Goal: Task Accomplishment & Management: Manage account settings

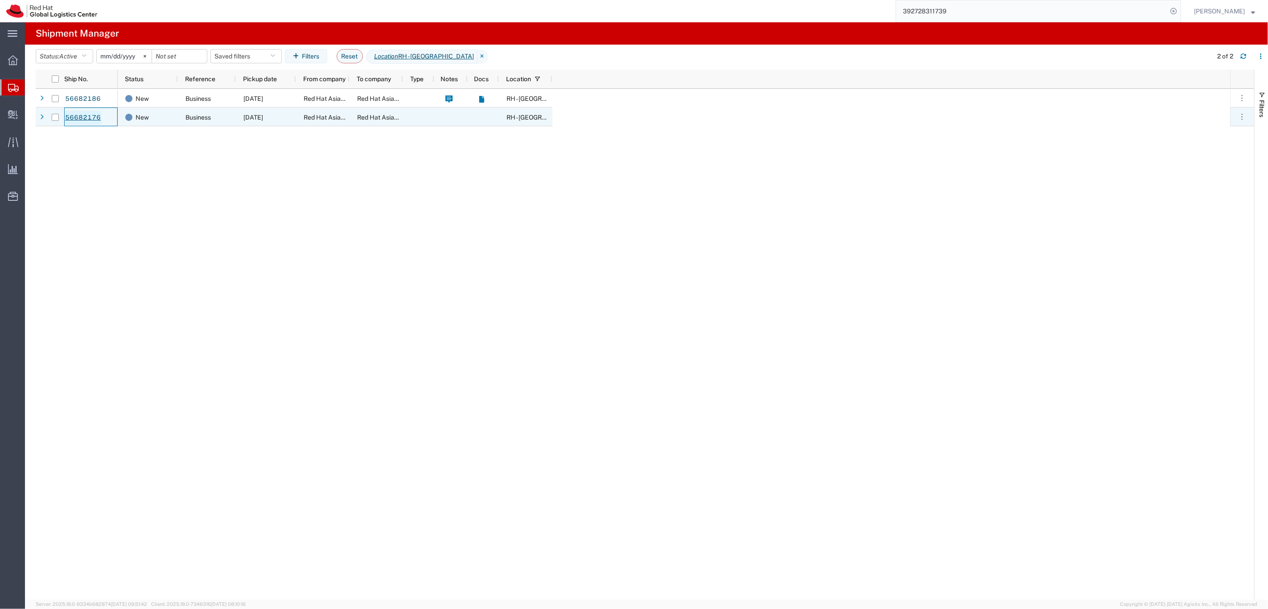
click at [87, 118] on link "56682176" at bounding box center [83, 118] width 37 height 14
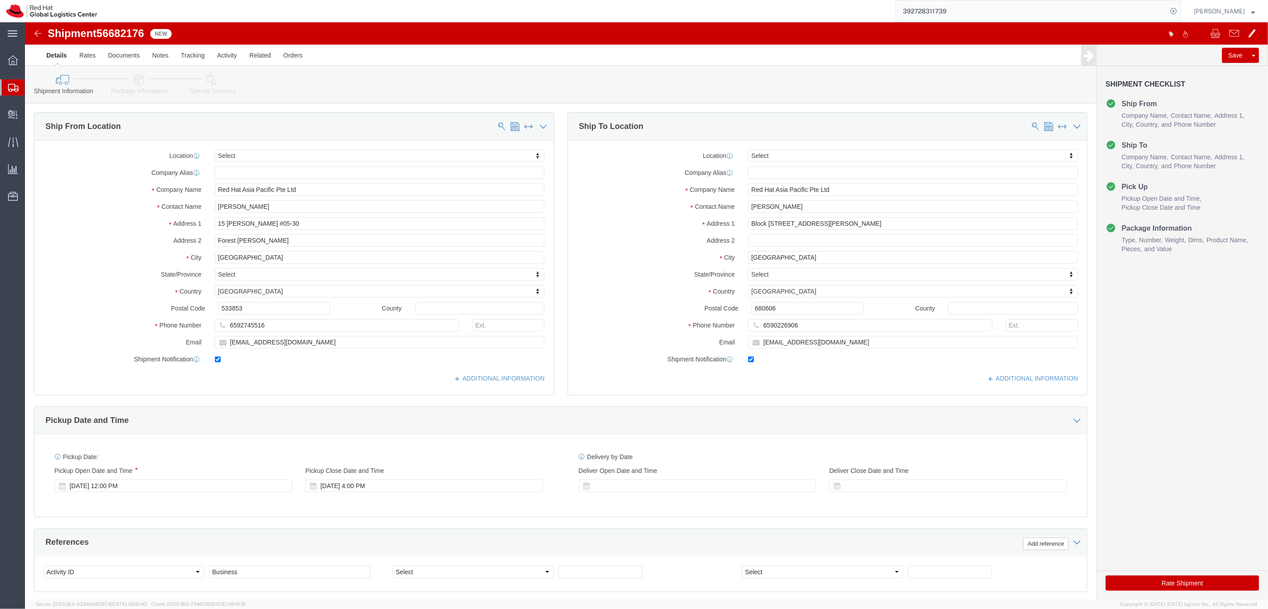
select select
click img
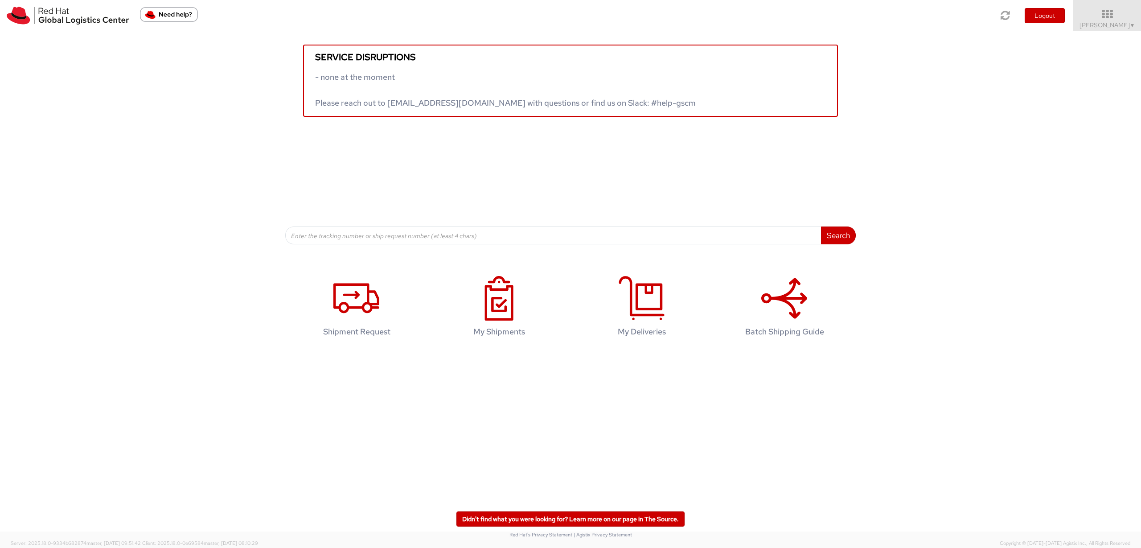
click at [655, 31] on div "Service disruptions - none at the moment Please reach out to globallogistics@re…" at bounding box center [570, 74] width 1141 height 86
click at [655, 25] on span "▼" at bounding box center [1132, 25] width 5 height 7
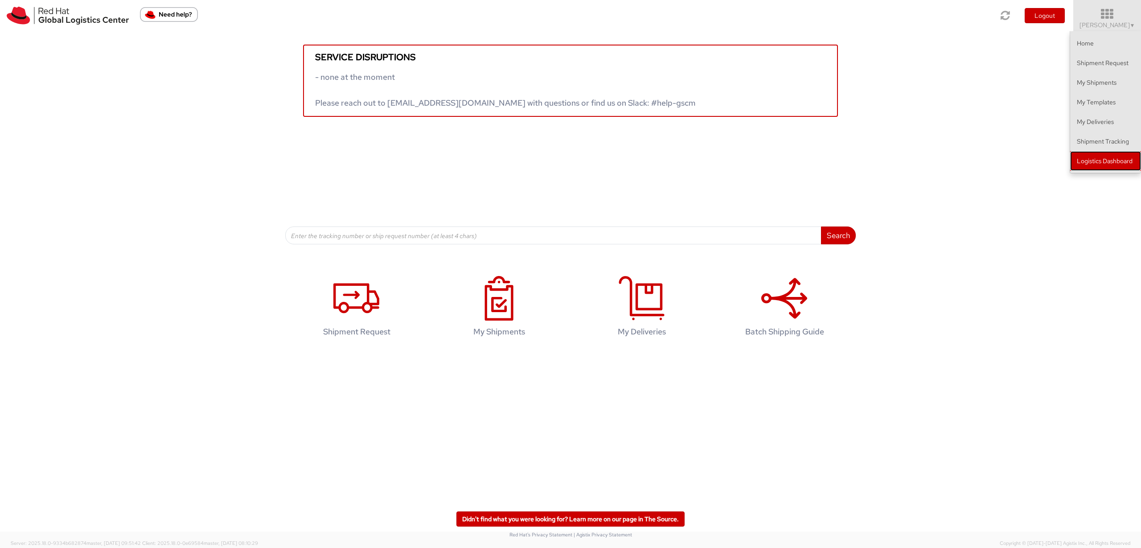
click at [655, 159] on link "Logistics Dashboard" at bounding box center [1105, 161] width 71 height 20
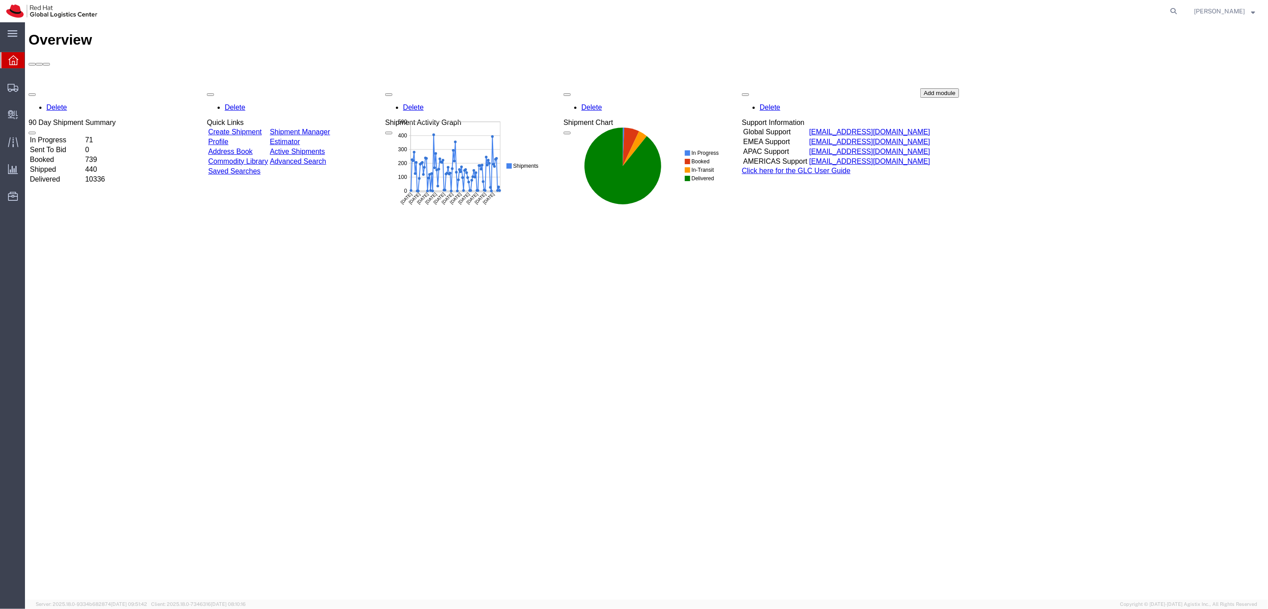
click at [1160, 14] on agx-global-search at bounding box center [1038, 11] width 285 height 22
click at [1180, 13] on icon at bounding box center [1173, 11] width 12 height 12
click at [31, 89] on span "Shipments" at bounding box center [28, 87] width 6 height 18
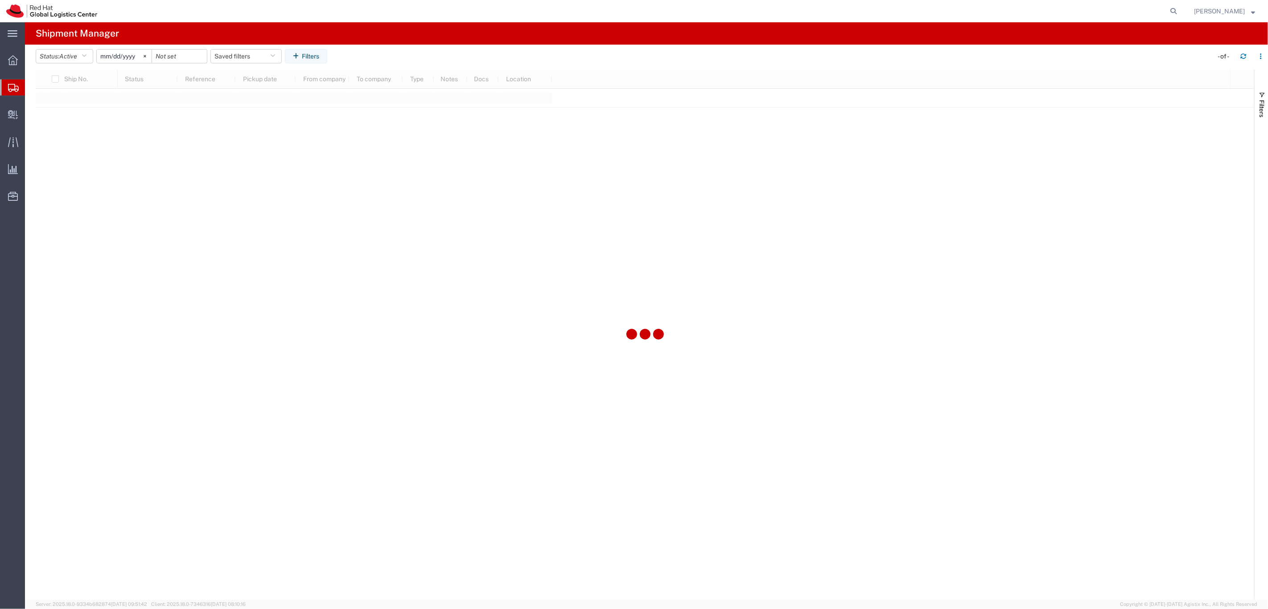
type input "[DATE]"
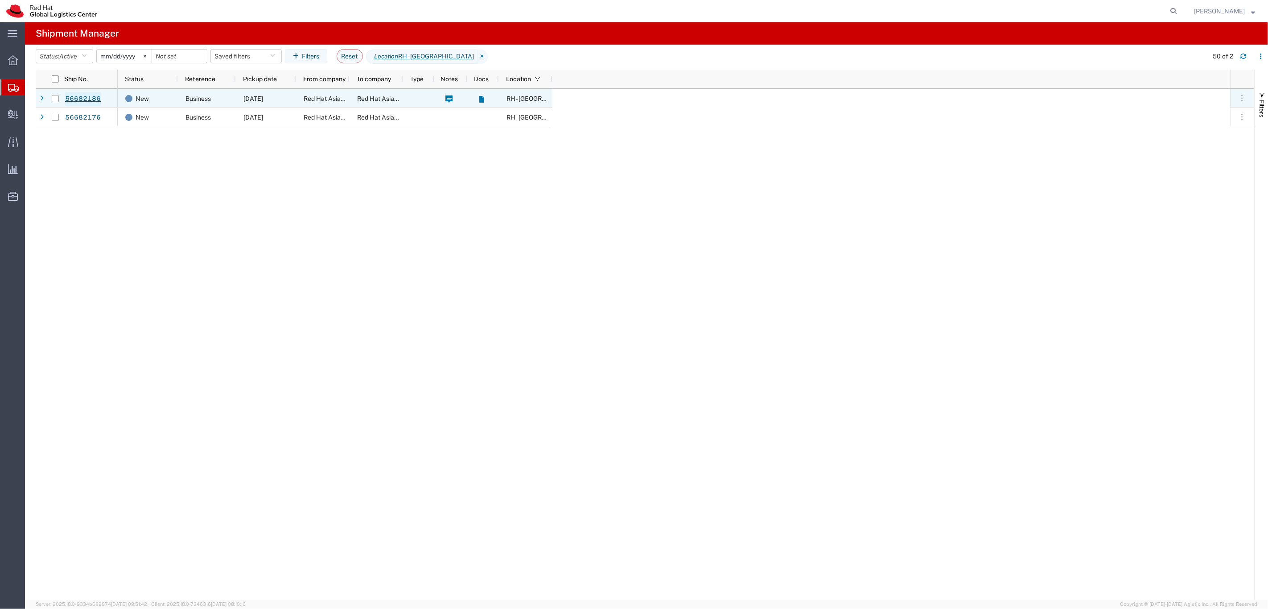
click at [86, 98] on link "56682186" at bounding box center [83, 99] width 37 height 14
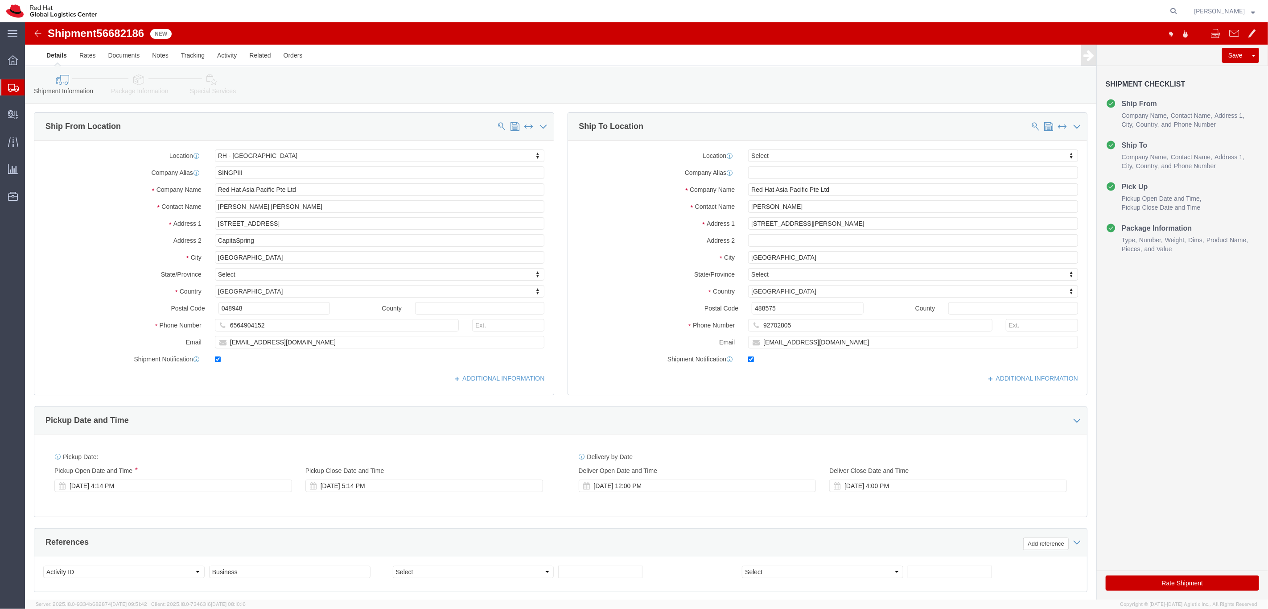
select select "51051"
select select
click button "Rate Shipment"
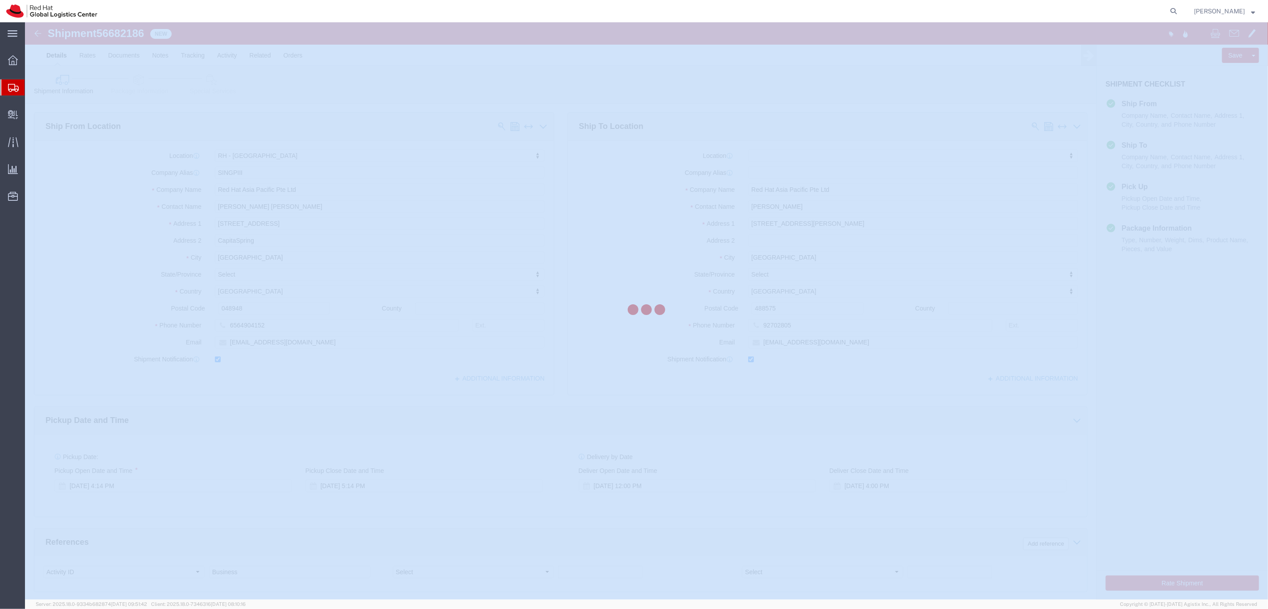
click at [1207, 580] on div at bounding box center [646, 310] width 1243 height 577
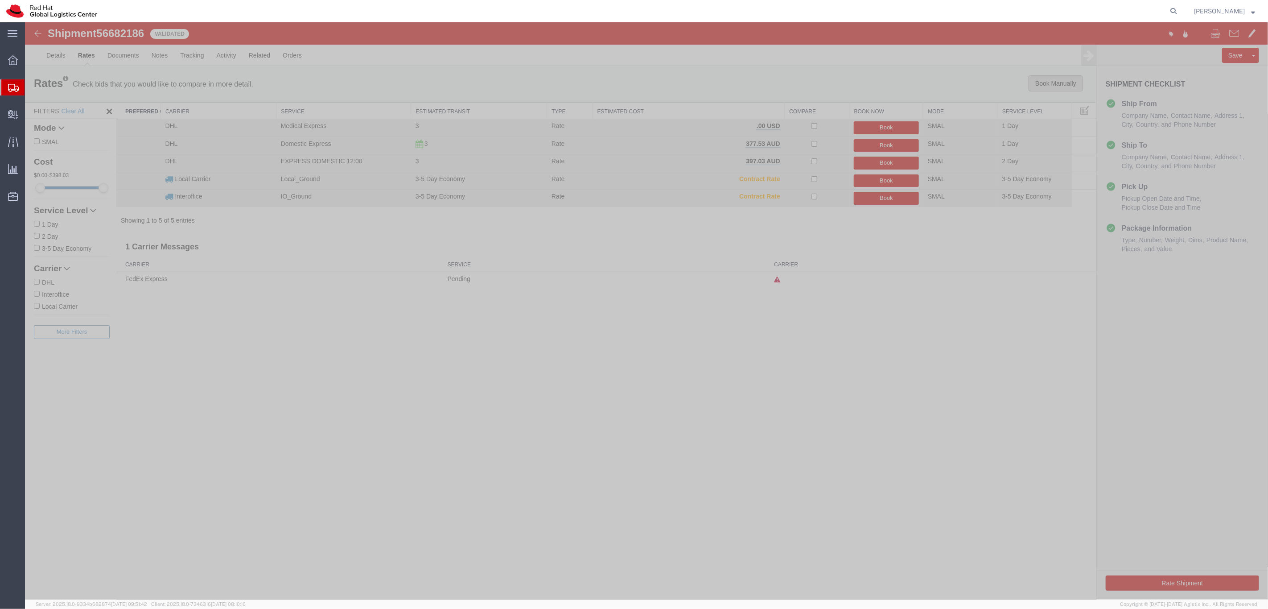
click at [1057, 86] on button "Book Manually" at bounding box center [1055, 83] width 54 height 16
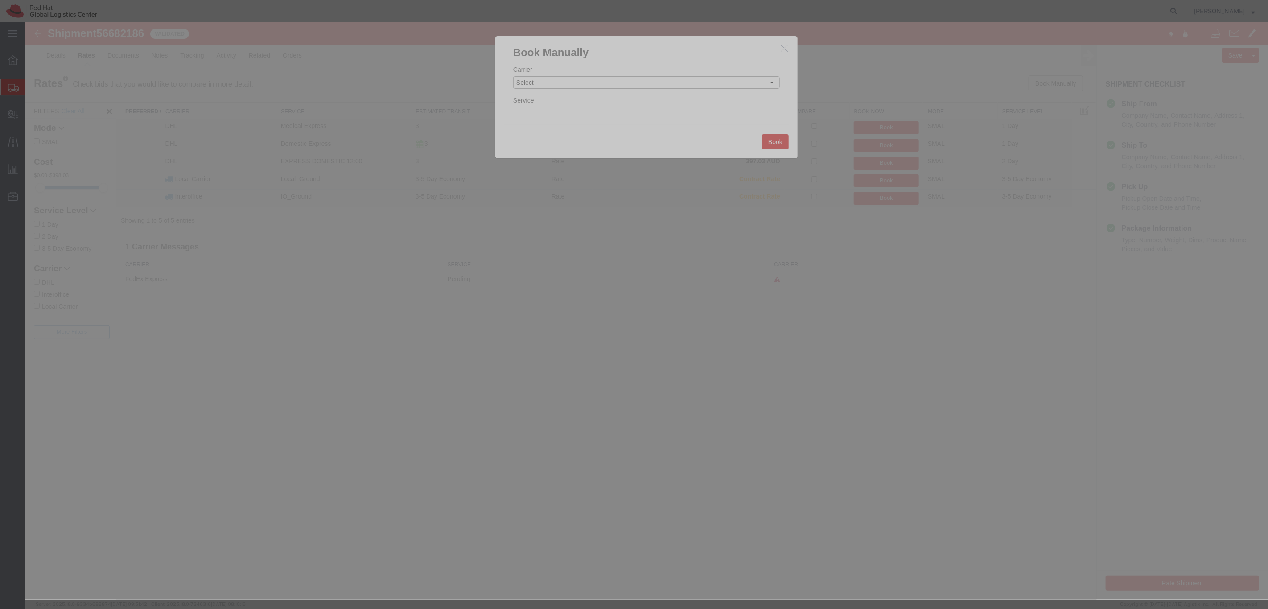
click at [621, 80] on select "Select Add New Carrier (and default service) DHL FedEx Express Interoffice Loca…" at bounding box center [646, 82] width 267 height 12
select select "10573"
click at [513, 76] on select "Select Add New Carrier (and default service) DHL FedEx Express Interoffice Loca…" at bounding box center [646, 82] width 267 height 12
click at [648, 119] on select "Select Ground" at bounding box center [646, 113] width 267 height 12
select select "40186"
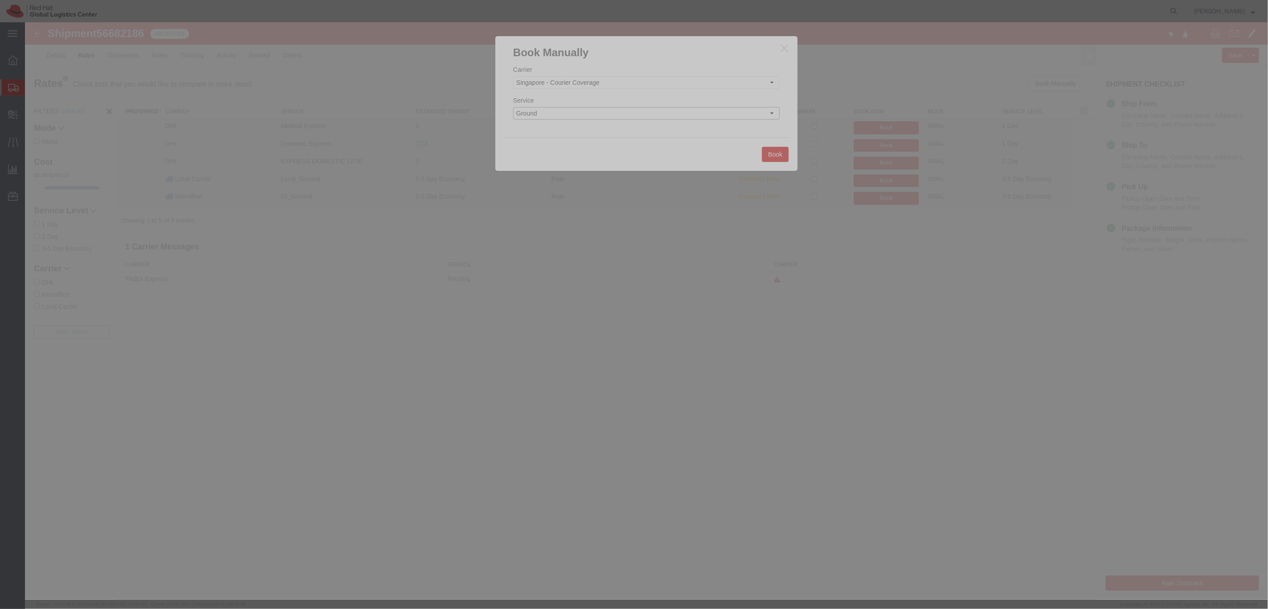
click at [513, 107] on select "Select Ground" at bounding box center [646, 113] width 267 height 12
click at [774, 151] on button "Book" at bounding box center [775, 154] width 27 height 15
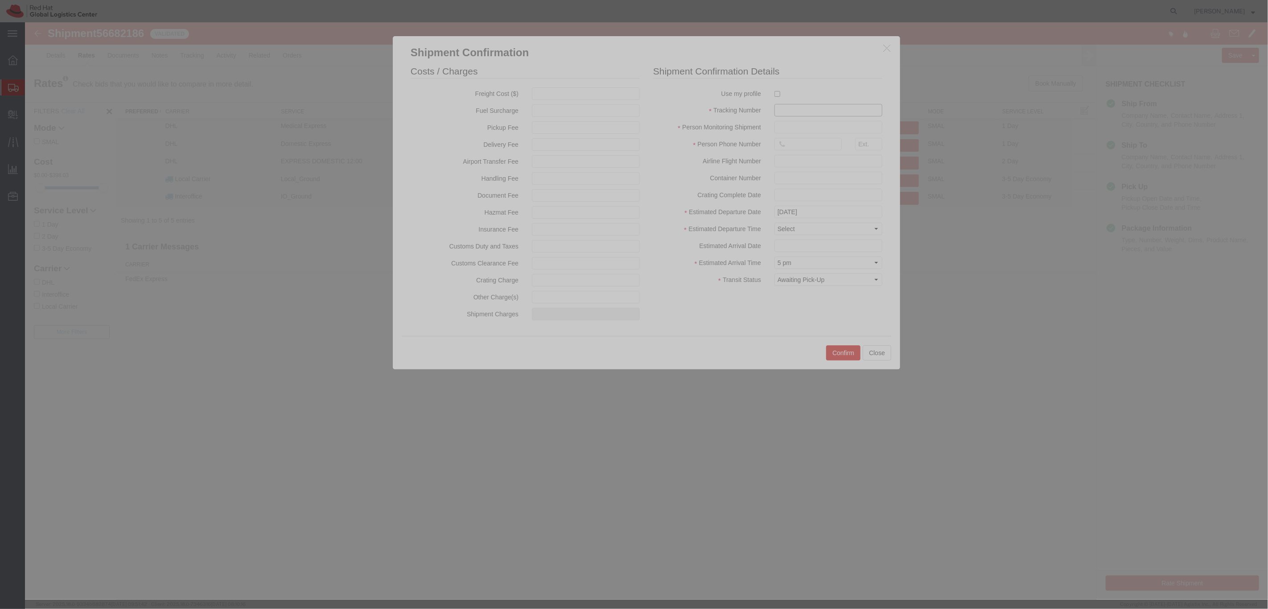
click at [795, 110] on input "text" at bounding box center [828, 110] width 108 height 12
type input "2579875"
click at [803, 124] on input "text" at bounding box center [828, 127] width 108 height 12
type input "[PERSON_NAME]"
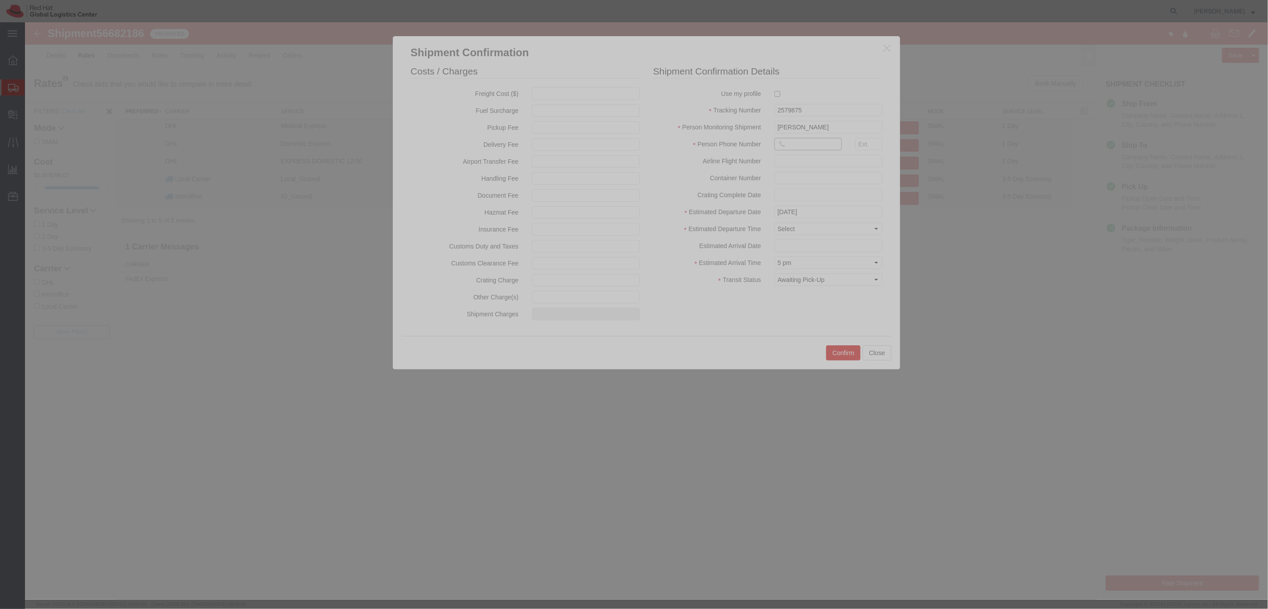
click at [802, 146] on input "text" at bounding box center [807, 144] width 67 height 12
type input "6490 4200"
click at [819, 226] on select "Select Midnight 1 am 2 am 3 am 4 am 5 am 6 am 7 am 8 am 9 am 10 am 11 am 12 Noo…" at bounding box center [828, 228] width 108 height 12
click at [774, 222] on select "Select Midnight 1 am 2 am 3 am 4 am 5 am 6 am 7 am 8 am 9 am 10 am 11 am 12 Noo…" at bounding box center [828, 228] width 108 height 12
click at [798, 224] on select "Select Midnight 1 am 2 am 3 am 4 am 5 am 6 am 7 am 8 am 9 am 10 am 11 am 12 Noo…" at bounding box center [828, 228] width 108 height 12
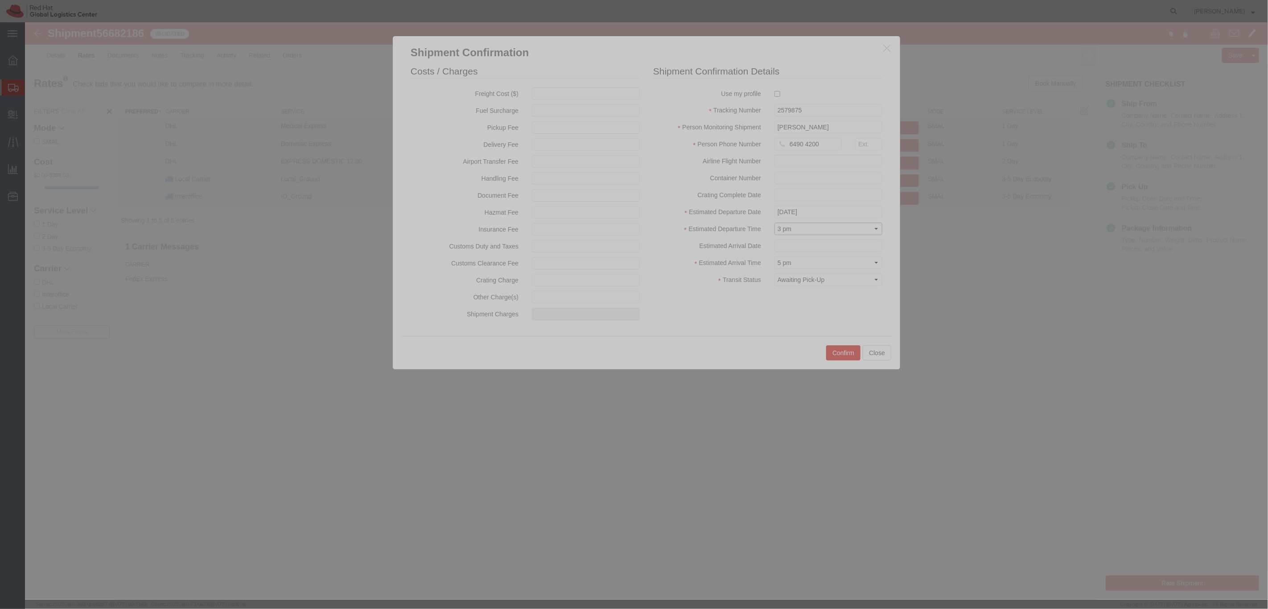
select select "1400"
click at [774, 222] on select "Select Midnight 1 am 2 am 3 am 4 am 5 am 6 am 7 am 8 am 9 am 10 am 11 am 12 Noo…" at bounding box center [828, 228] width 108 height 12
click at [825, 265] on select "Select Midnight 1 am 2 am 3 am 4 am 5 am 6 am 7 am 8 am 9 am 10 am 11 am 12 Noo…" at bounding box center [828, 262] width 108 height 12
select select "1500"
click at [774, 256] on select "Select Midnight 1 am 2 am 3 am 4 am 5 am 6 am 7 am 8 am 9 am 10 am 11 am 12 Noo…" at bounding box center [828, 262] width 108 height 12
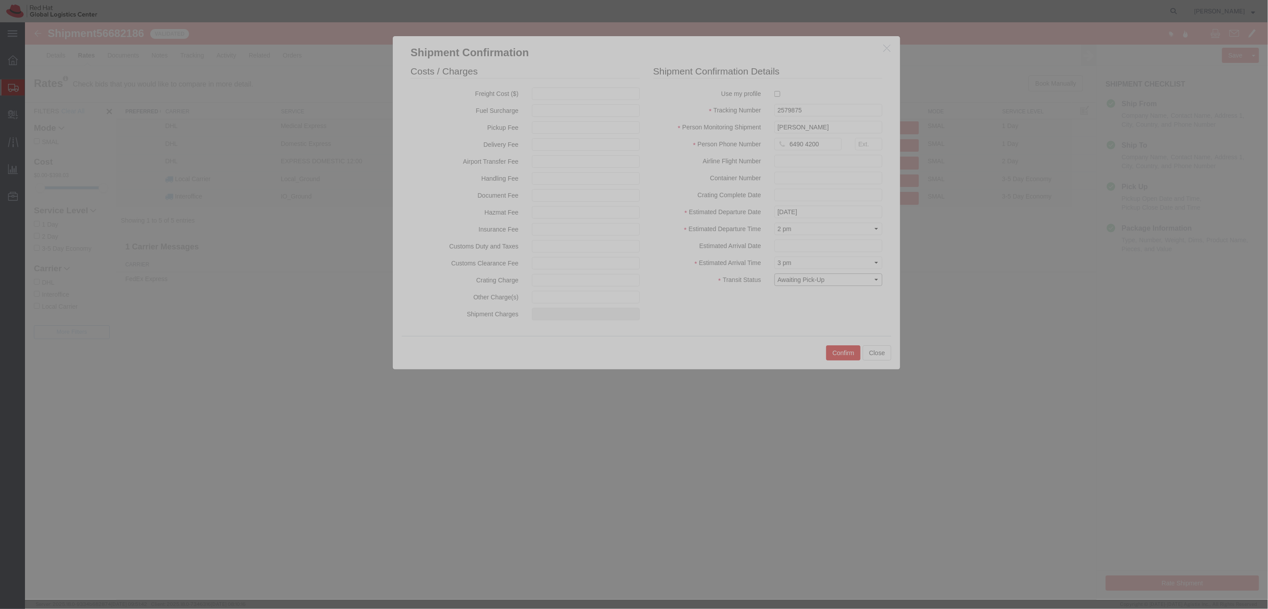
click at [824, 281] on select "Select Arrival Notice Available Arrival Notice Imported Arrive at Delivery Loca…" at bounding box center [828, 279] width 108 height 12
select select "DELIVRED"
click at [774, 273] on select "Select Arrival Notice Available Arrival Notice Imported Arrive at Delivery Loca…" at bounding box center [828, 279] width 108 height 12
click at [852, 351] on button "Confirm" at bounding box center [843, 352] width 34 height 15
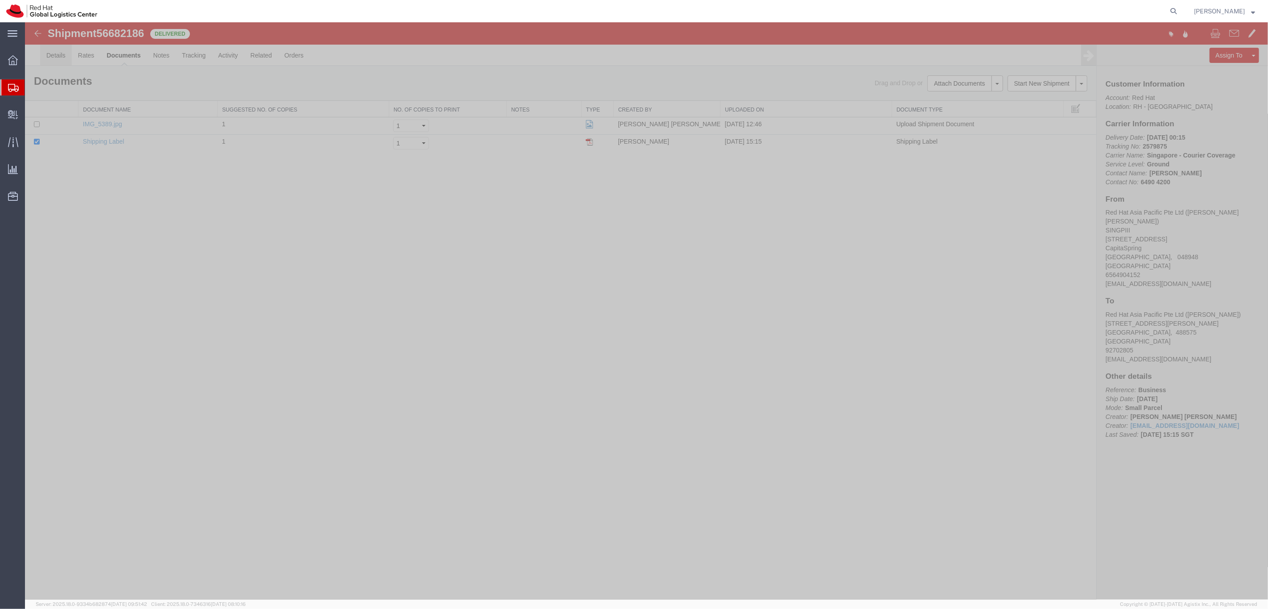
click at [56, 58] on link "Details" at bounding box center [56, 55] width 32 height 21
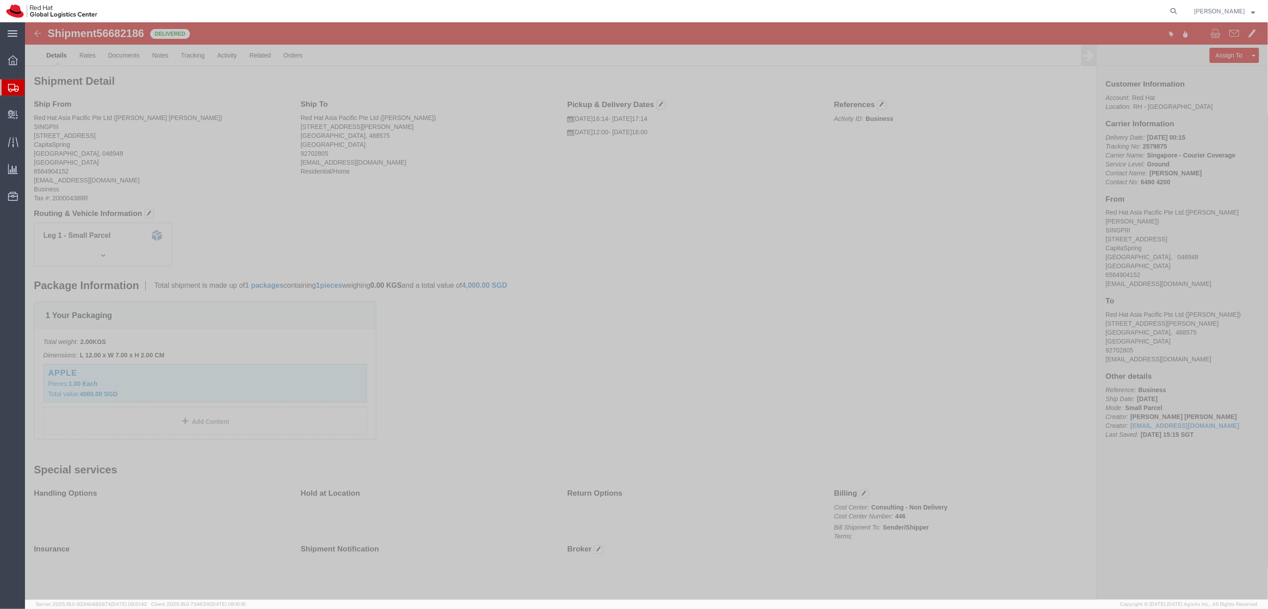
click img
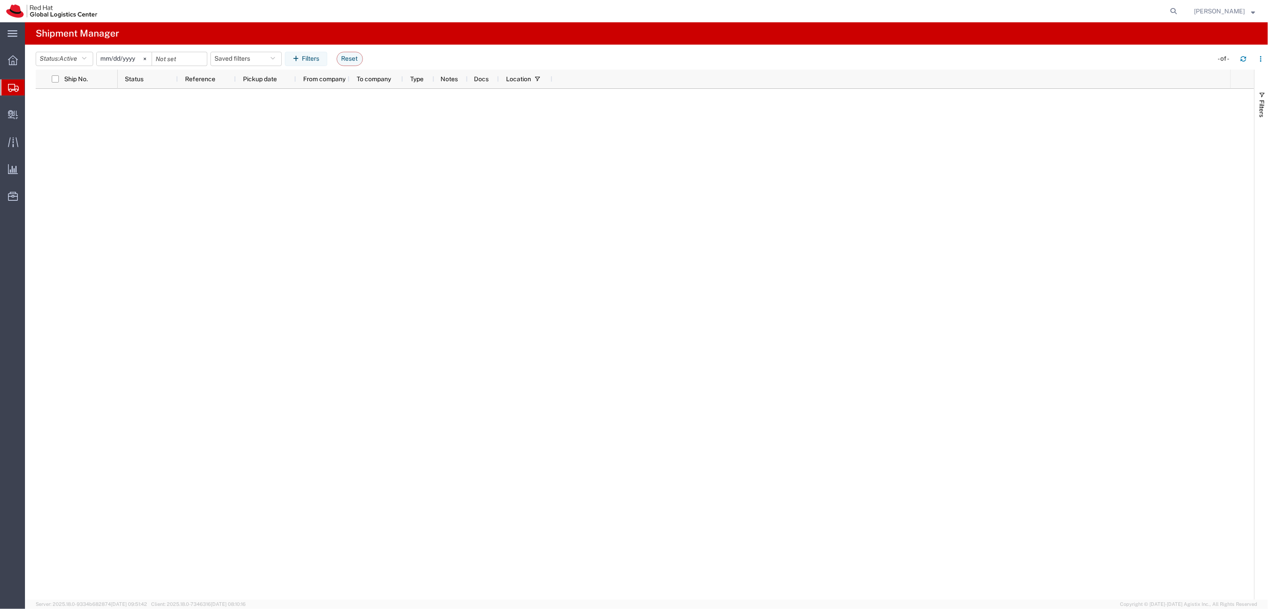
click at [39, 33] on h4 "Shipment Manager" at bounding box center [77, 33] width 83 height 22
click at [6, 86] on div at bounding box center [12, 87] width 25 height 16
drag, startPoint x: 358, startPoint y: 284, endPoint x: 357, endPoint y: 276, distance: 8.0
click at [358, 283] on div "New Business [DATE] Red Hat Asia Pacific Pte Ltd Red Hat Asia Pacific Pte Ltd R…" at bounding box center [674, 344] width 1112 height 510
